Goal: Navigation & Orientation: Find specific page/section

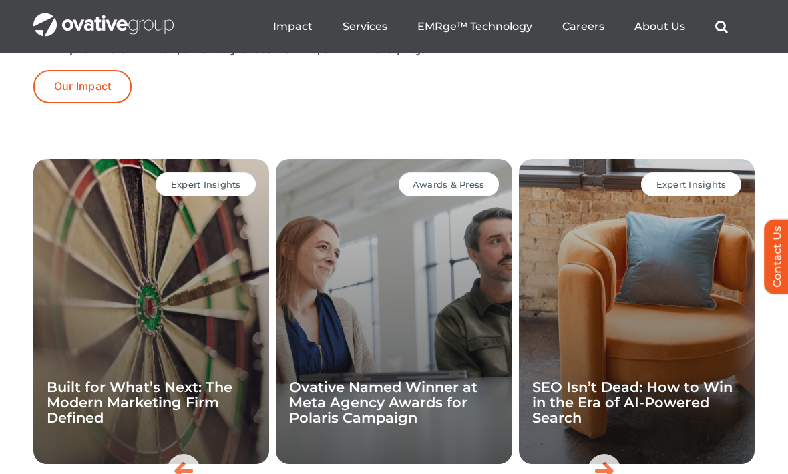
scroll to position [2779, 0]
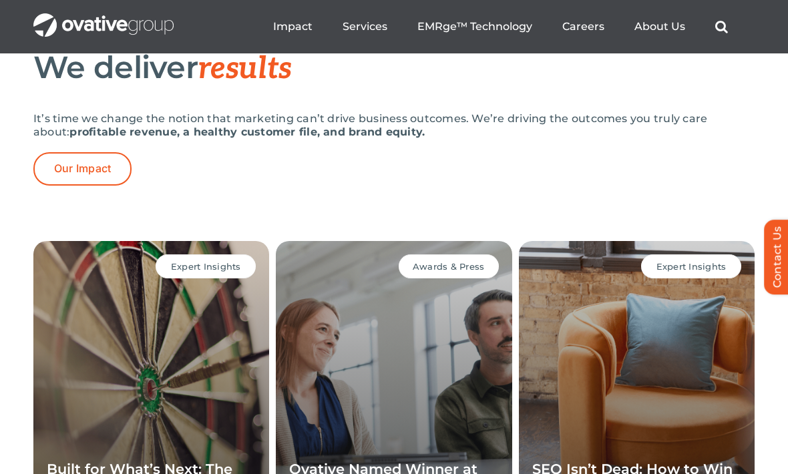
click at [664, 17] on ul "Impact Expert Insights Case Studies Awards & Press Services Media Measurement C…" at bounding box center [500, 26] width 455 height 43
click at [684, 109] on span "People" at bounding box center [669, 106] width 43 height 19
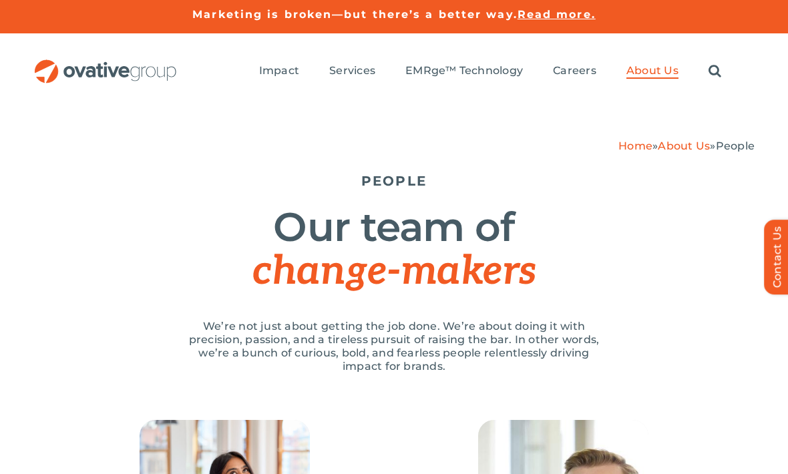
click at [465, 65] on span "EMRge™ Technology" at bounding box center [463, 70] width 117 height 13
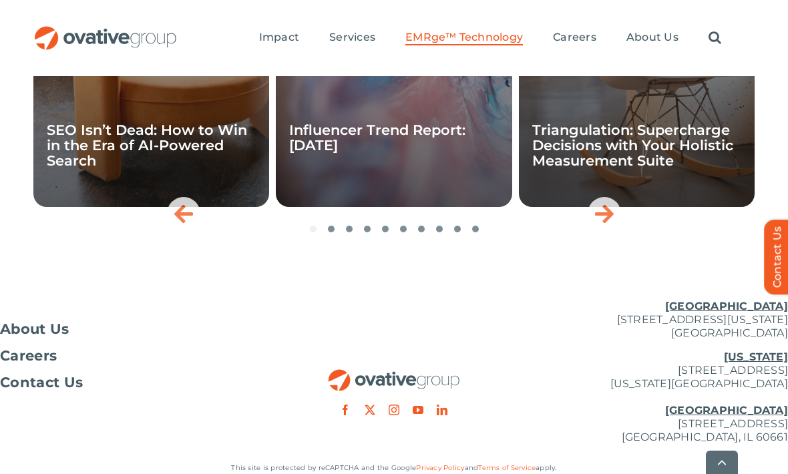
scroll to position [4599, 0]
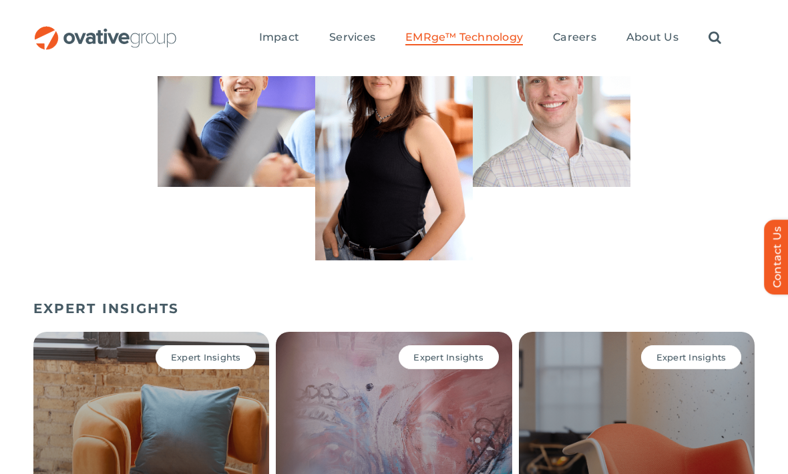
scroll to position [4123, 0]
